Goal: Use online tool/utility: Utilize a website feature to perform a specific function

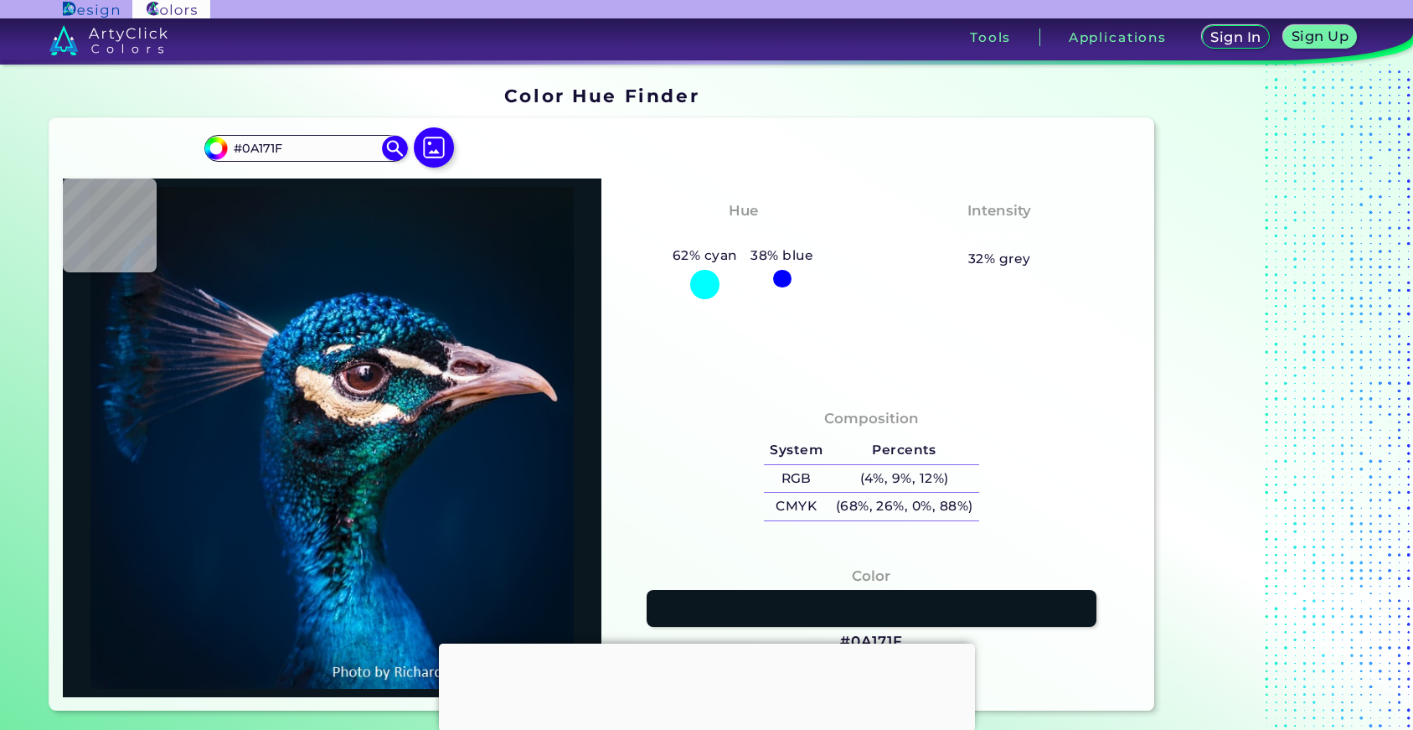
drag, startPoint x: 307, startPoint y: 150, endPoint x: 177, endPoint y: 149, distance: 130.7
click at [177, 149] on div "#0a171f #0A171F Acadia ◉ Acid Green ◉ Aero Blue ◉ Alabaster ◉ Albescent White ◉…" at bounding box center [602, 414] width 1106 height 592
paste input "857857"
type input "#857857"
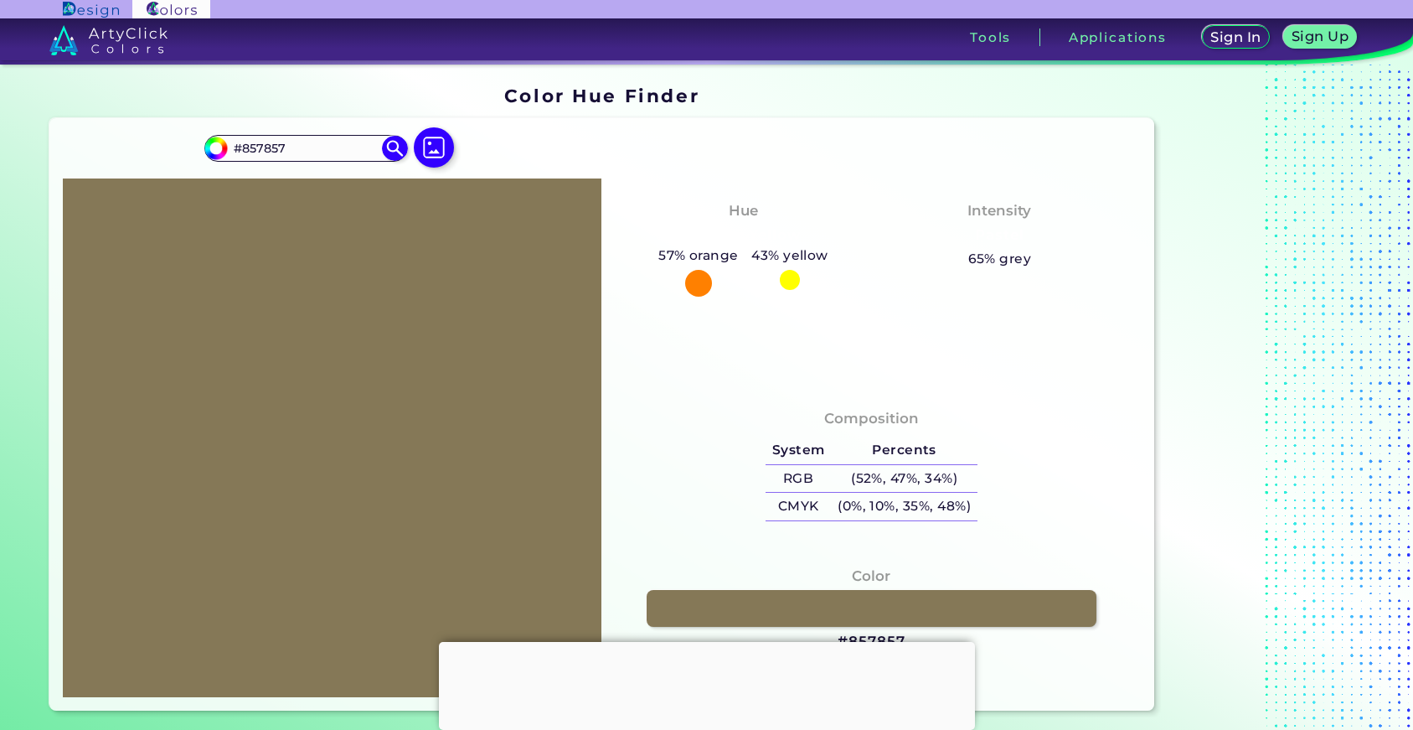
click at [702, 642] on div at bounding box center [707, 642] width 536 height 0
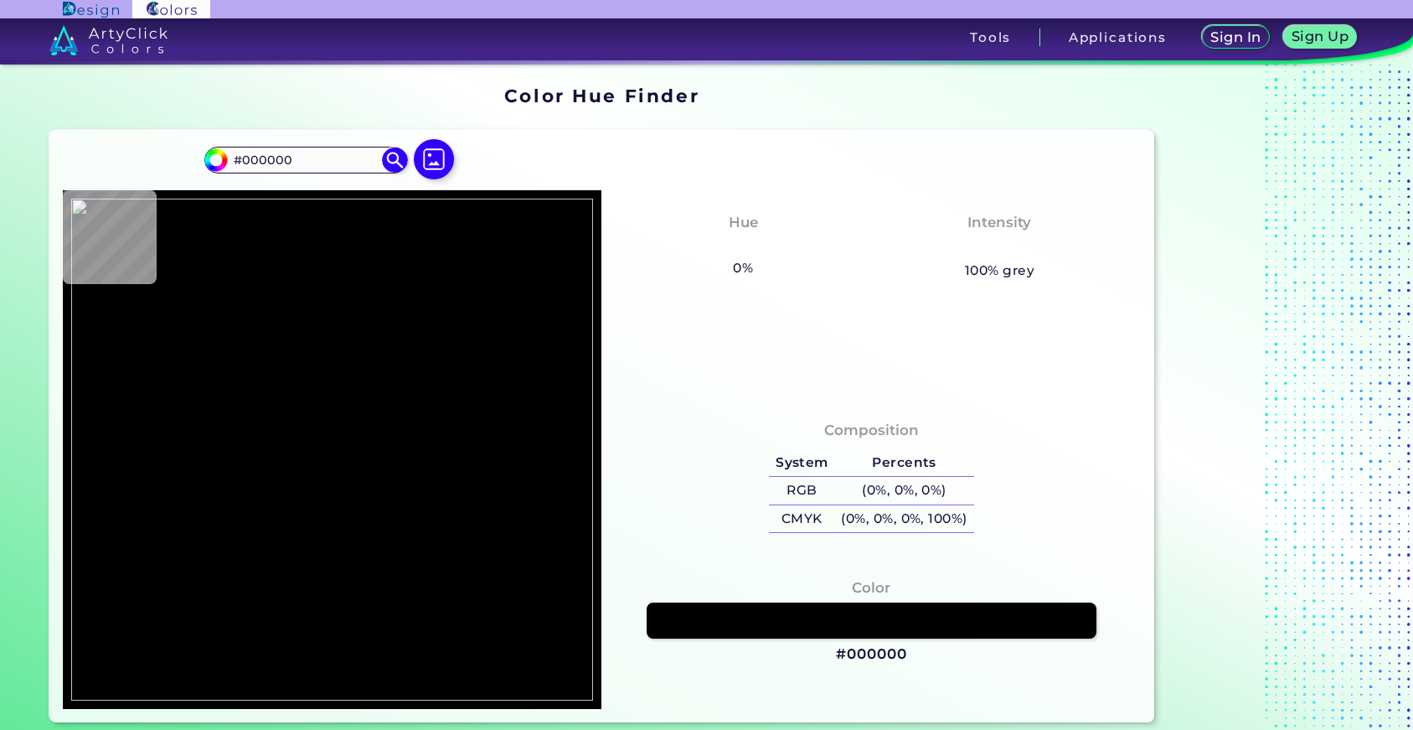
type input "#19191a"
type input "#19191A"
type input "#212320"
type input "#4a4853"
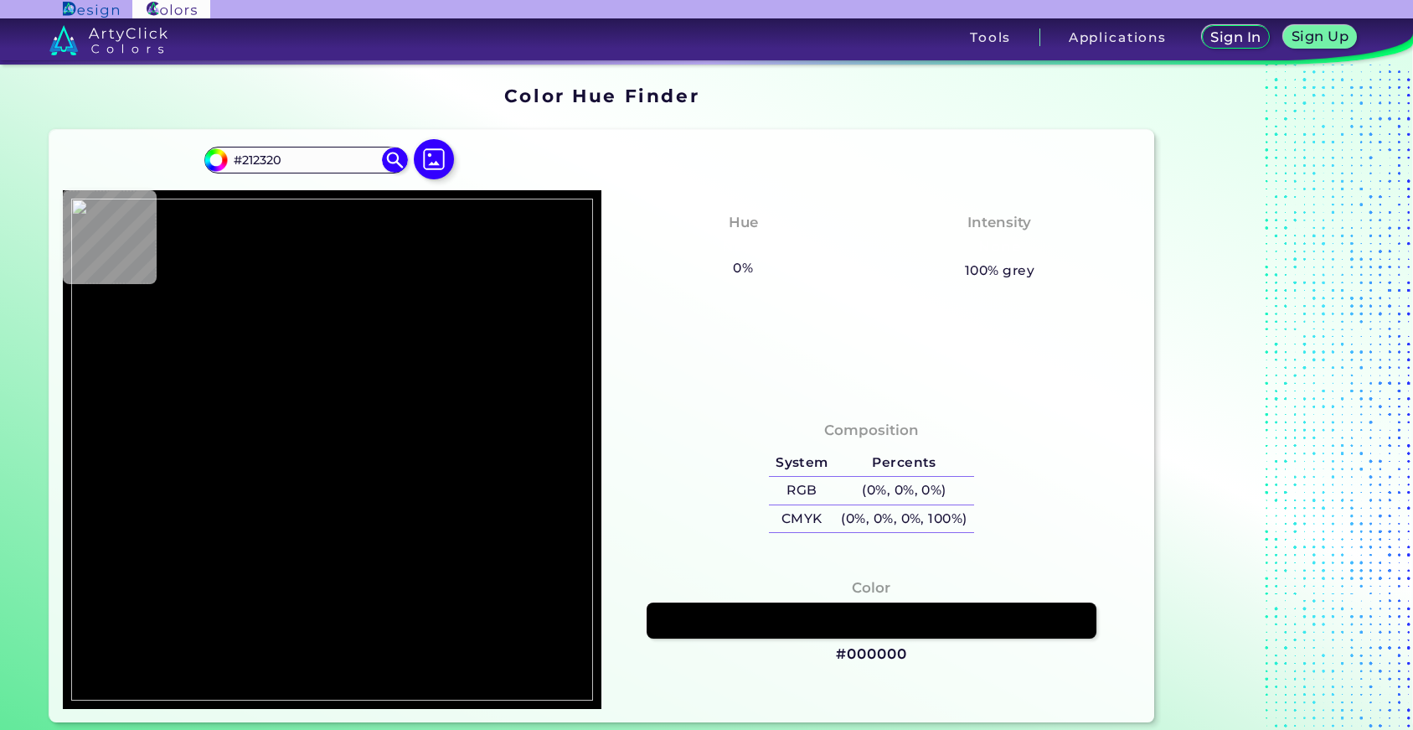
type input "#4A4853"
type input "#625d6f"
type input "#625D6F"
type input "#69687d"
type input "#69687D"
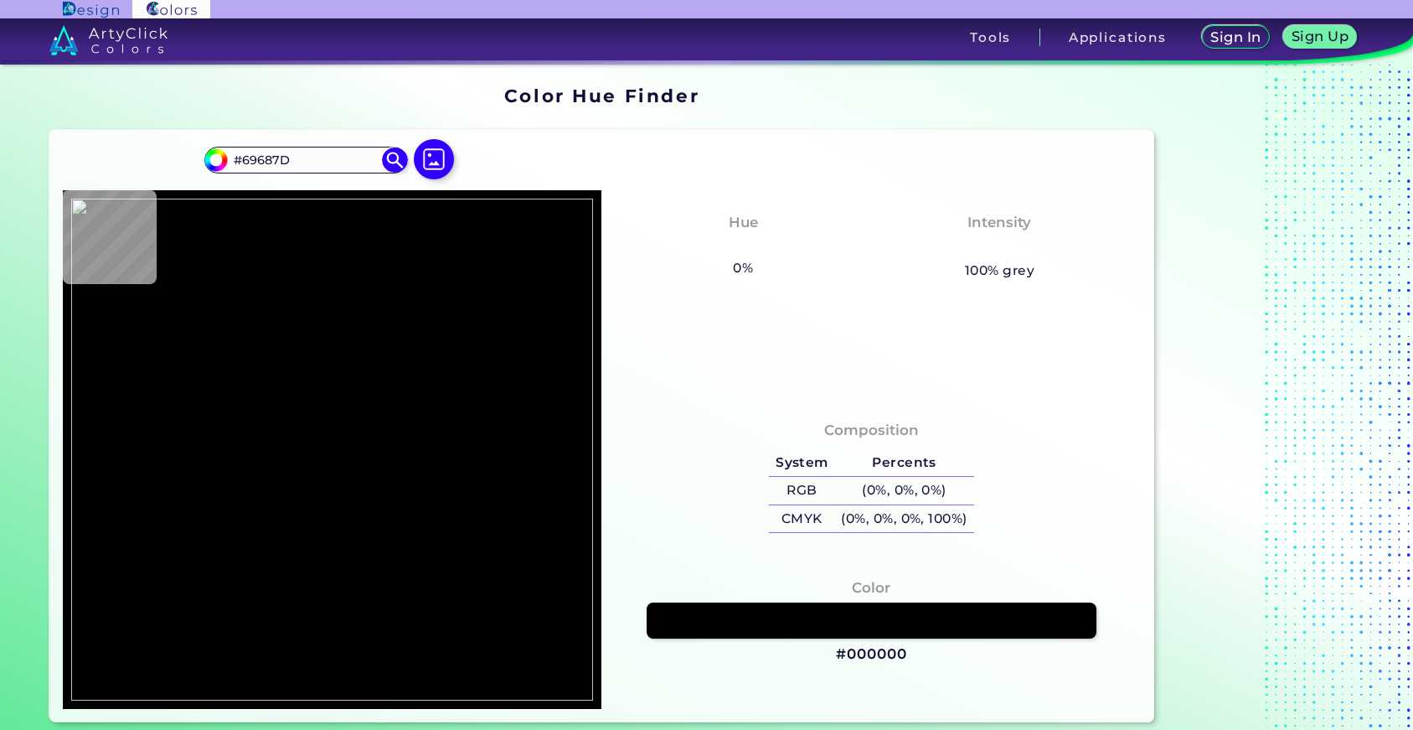
type input "#626361"
type input "#6d6d6a"
type input "#6D6D6A"
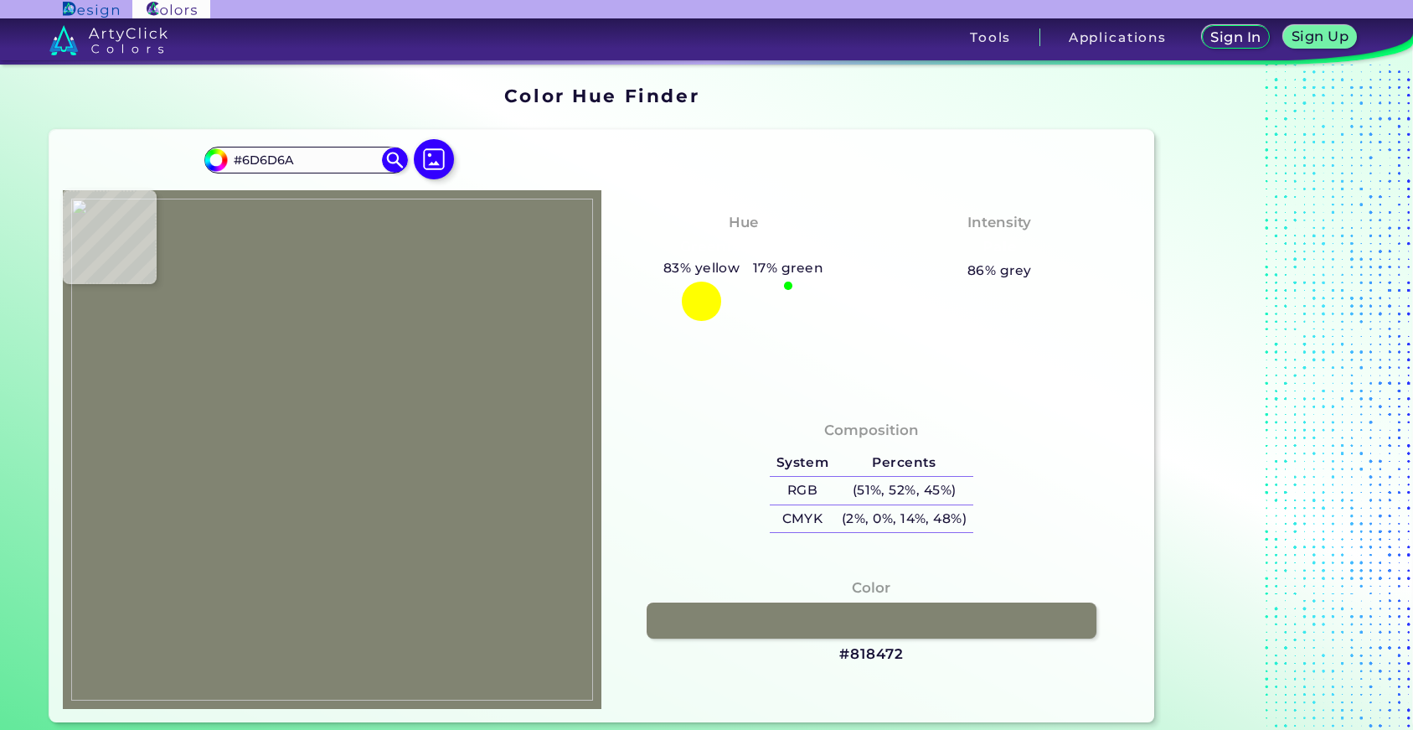
type input "#818472"
type input "#6b6e66"
type input "#6B6E66"
type input "#000000"
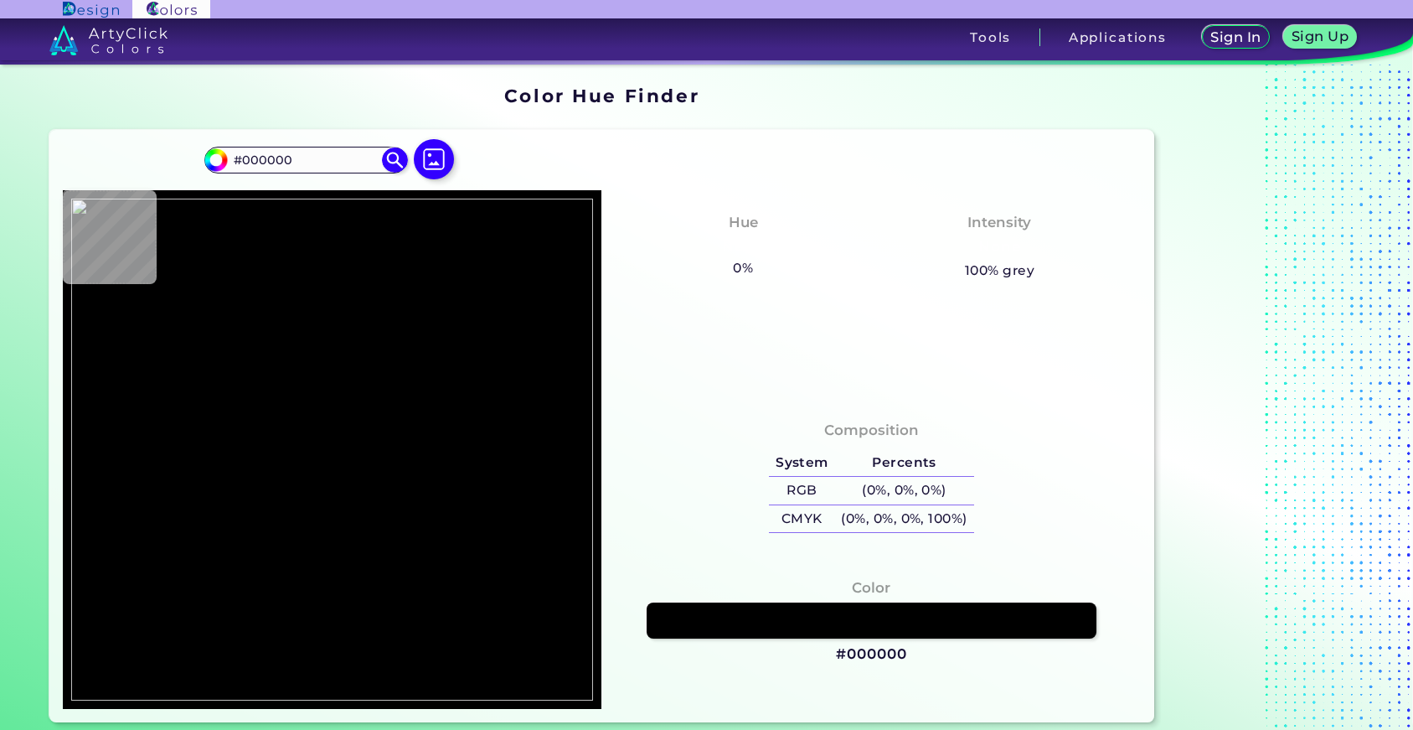
drag, startPoint x: 331, startPoint y: 159, endPoint x: 162, endPoint y: 169, distance: 169.5
click at [162, 169] on div "#000000 #000000 Acadia ◉ Acid Green ◉ Aero Blue ◉ Alabaster ◉ Albescent White ◉…" at bounding box center [602, 426] width 1106 height 592
paste input "725E3E"
type input "#725E3E"
type input "#725e3e"
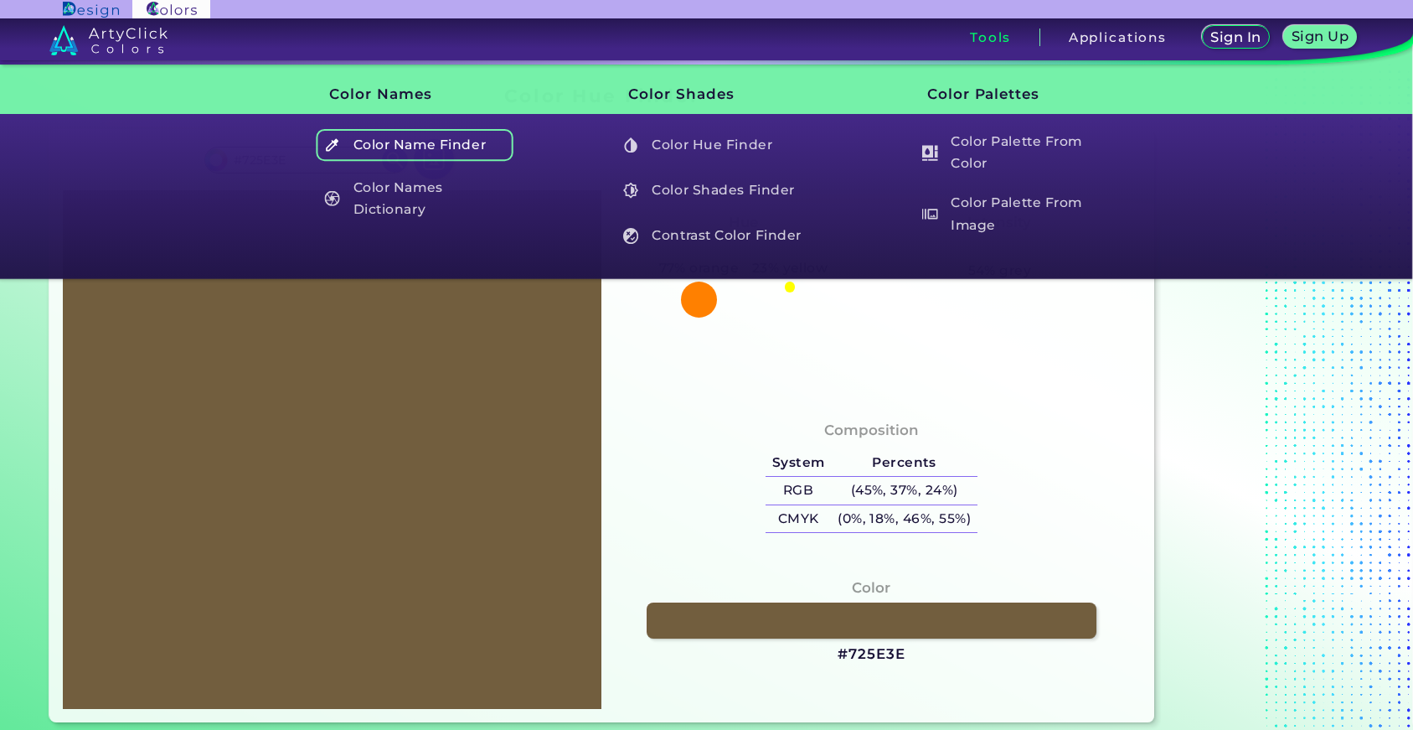
click at [481, 144] on h5 "Color Name Finder" at bounding box center [414, 145] width 197 height 32
